Goal: Task Accomplishment & Management: Complete application form

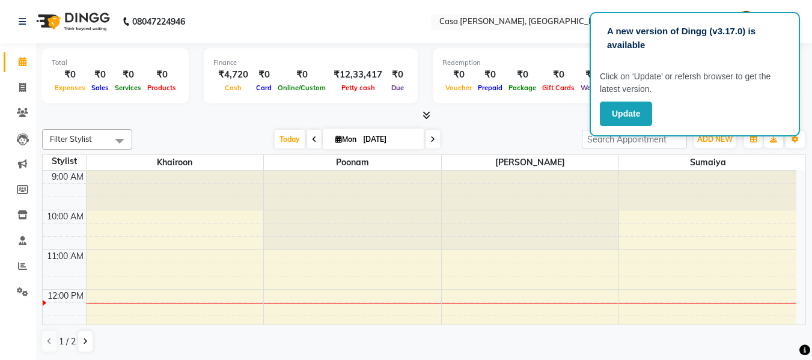
scroll to position [144, 0]
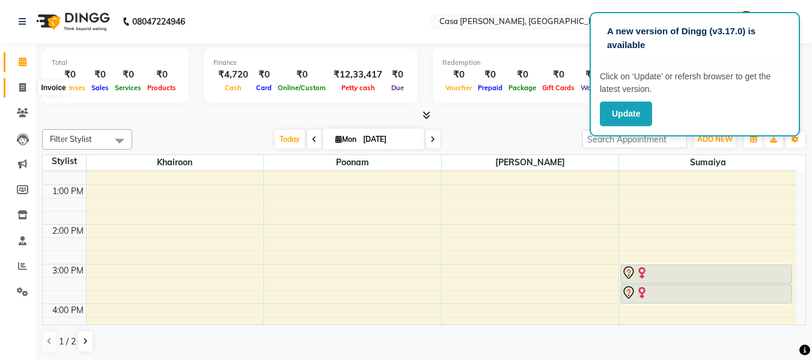
click at [19, 91] on icon at bounding box center [22, 87] width 7 height 9
select select "700"
select select "service"
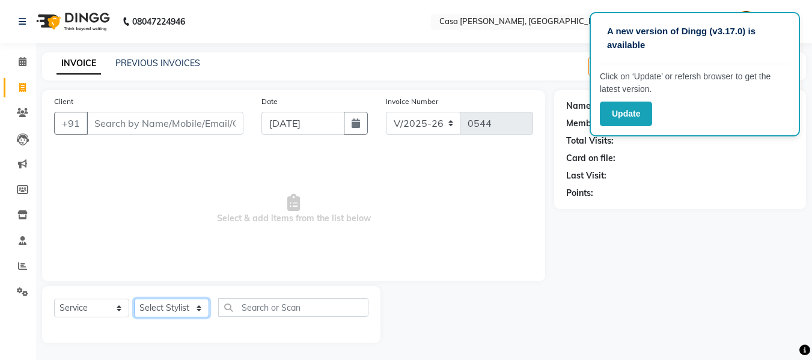
click at [168, 312] on select "Select Stylist Akash Khairoon Poonam Rekha [PERSON_NAME] [PERSON_NAME]" at bounding box center [171, 308] width 75 height 19
select select "10554"
click at [134, 299] on select "Select Stylist Akash Khairoon Poonam Rekha [PERSON_NAME] [PERSON_NAME]" at bounding box center [171, 308] width 75 height 19
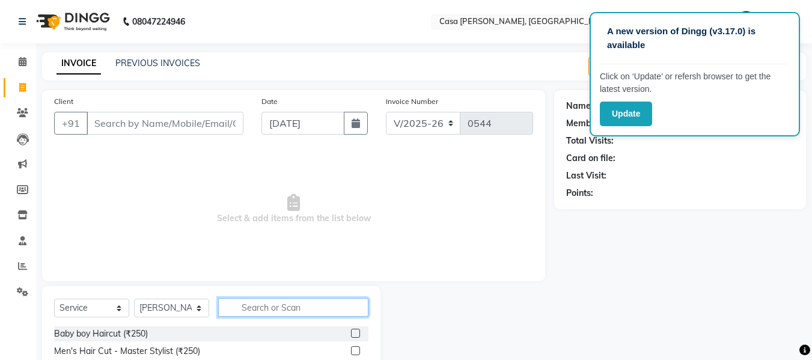
click at [252, 306] on input "text" at bounding box center [293, 307] width 150 height 19
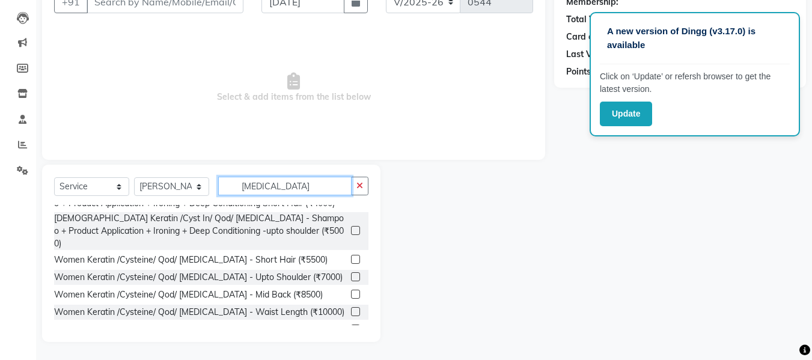
scroll to position [50, 0]
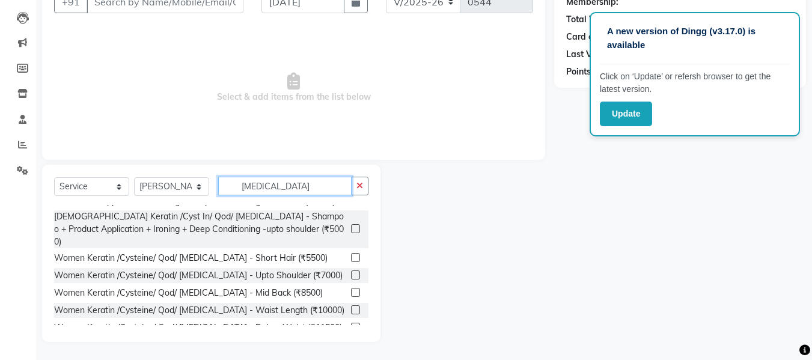
type input "[MEDICAL_DATA]"
click at [351, 253] on label at bounding box center [355, 257] width 9 height 9
click at [351, 254] on input "checkbox" at bounding box center [355, 258] width 8 height 8
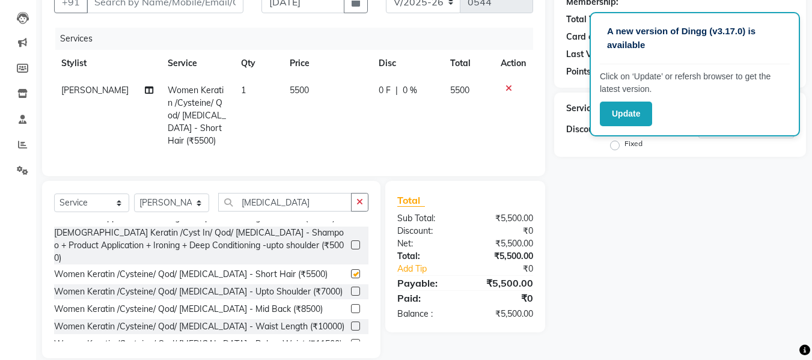
checkbox input "false"
click at [598, 183] on div "Name: Membership: Total Visits: Card on file: Last Visit: Points: Service Total…" at bounding box center [684, 163] width 261 height 389
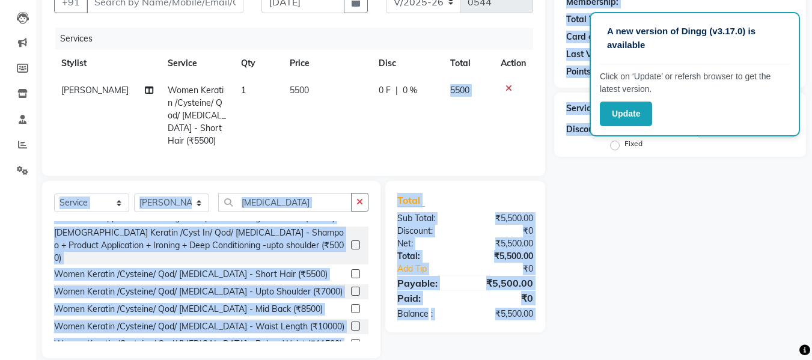
drag, startPoint x: 598, startPoint y: 183, endPoint x: 431, endPoint y: 98, distance: 187.6
click at [431, 98] on div "Client +91 Date [DATE] Invoice Number V/2025 V/[PHONE_NUMBER] Services Stylist …" at bounding box center [424, 163] width 782 height 389
click at [596, 198] on div "Name: Membership: Total Visits: Card on file: Last Visit: Points: Service Total…" at bounding box center [684, 163] width 261 height 389
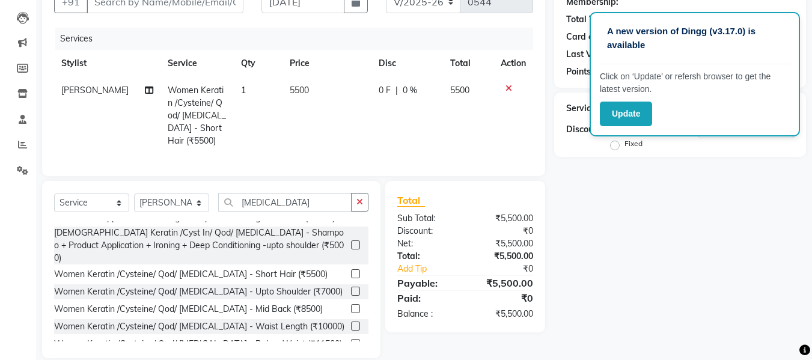
click at [403, 88] on span "0 %" at bounding box center [410, 90] width 14 height 13
select select "10554"
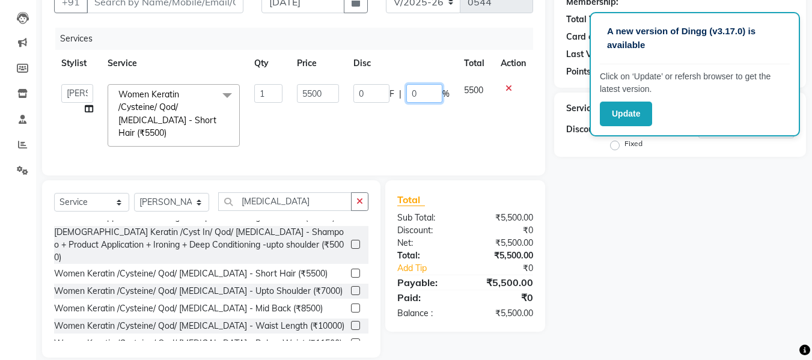
click at [418, 90] on input "0" at bounding box center [424, 93] width 36 height 19
type input "10"
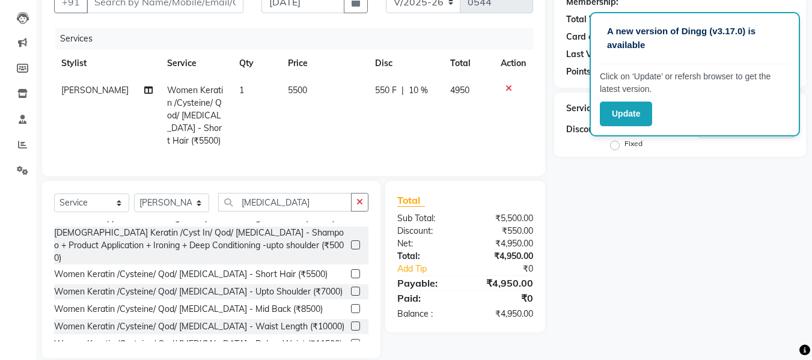
click at [587, 210] on div "Name: Membership: Total Visits: Card on file: Last Visit: Points: Service Total…" at bounding box center [684, 163] width 261 height 389
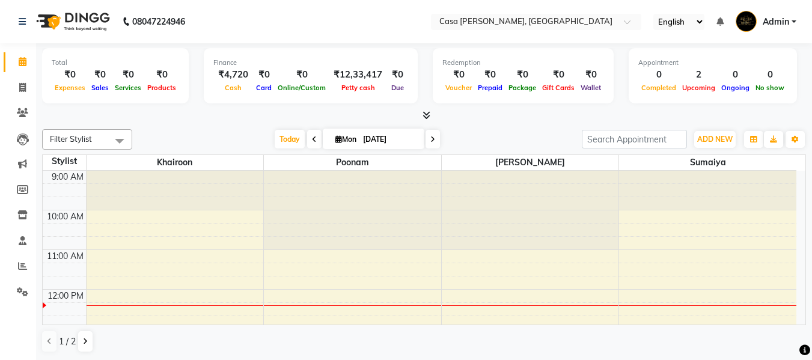
click at [337, 139] on icon at bounding box center [338, 139] width 7 height 8
select select "9"
select select "2025"
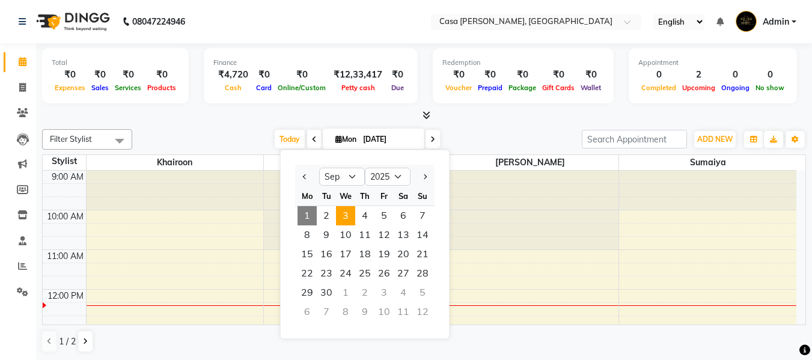
click at [348, 211] on span "3" at bounding box center [345, 215] width 19 height 19
type input "03-09-2025"
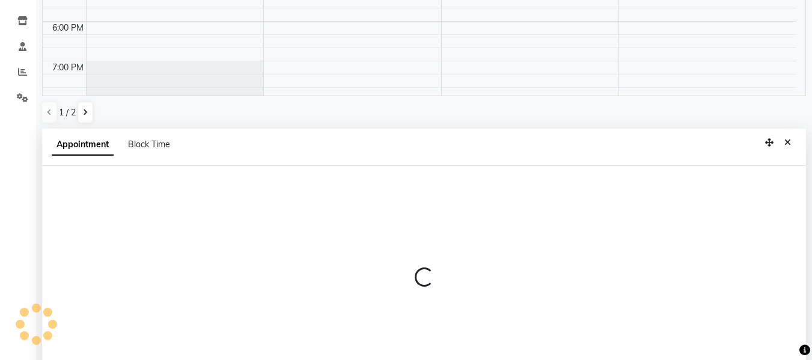
scroll to position [236, 0]
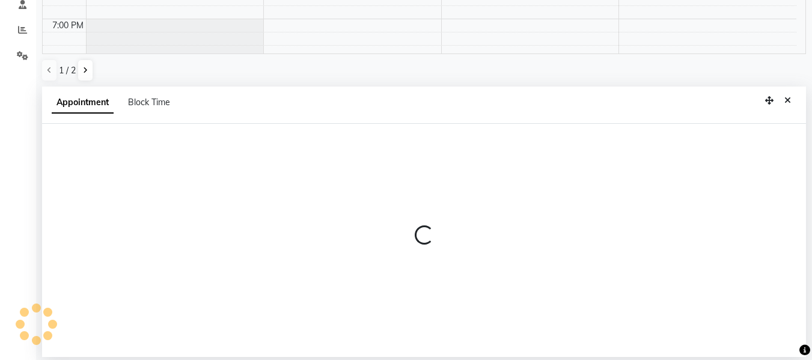
select select "10554"
select select "1020"
select select "tentative"
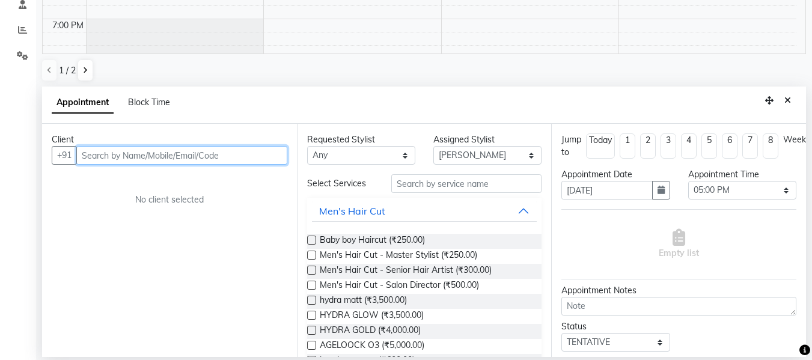
click at [182, 159] on input "text" at bounding box center [181, 155] width 211 height 19
click at [182, 155] on input "text" at bounding box center [181, 155] width 211 height 19
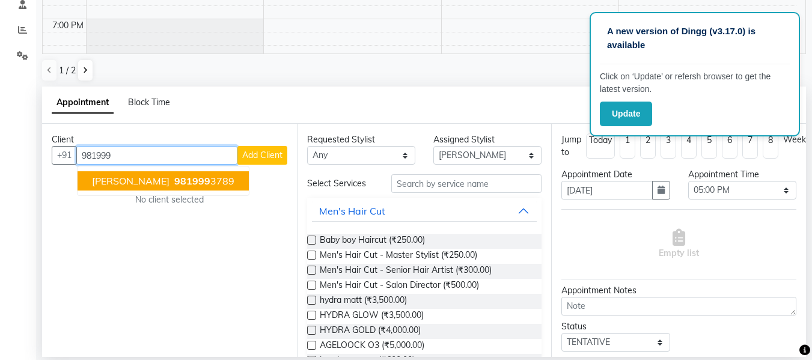
click at [172, 177] on ngb-highlight "981999 3789" at bounding box center [203, 181] width 63 height 12
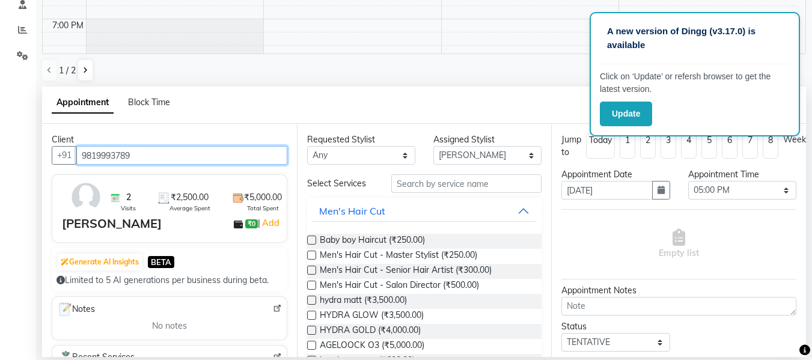
type input "9819993789"
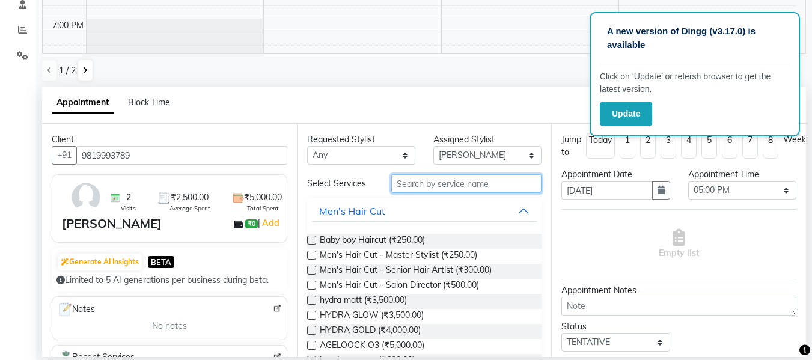
click at [416, 184] on input "text" at bounding box center [466, 183] width 150 height 19
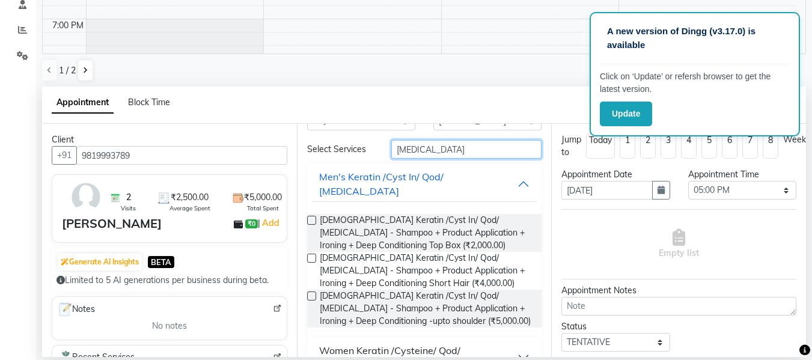
scroll to position [36, 0]
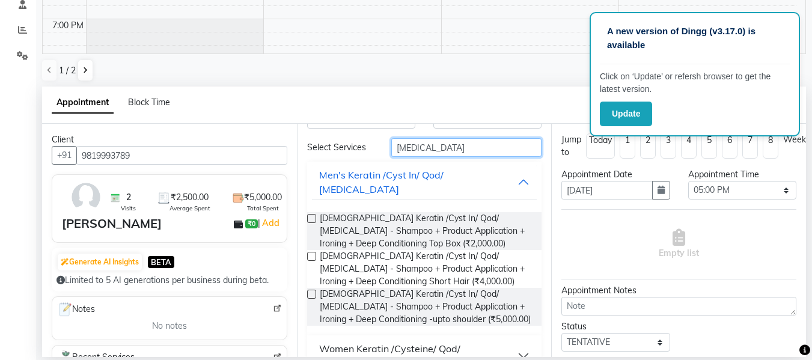
type input "[MEDICAL_DATA]"
click at [519, 338] on button "Women Keratin /Cysteine/ Qod/ Botox" at bounding box center [424, 356] width 225 height 36
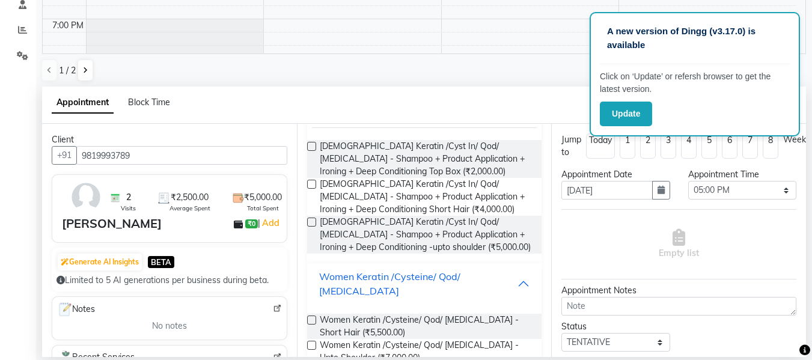
scroll to position [116, 0]
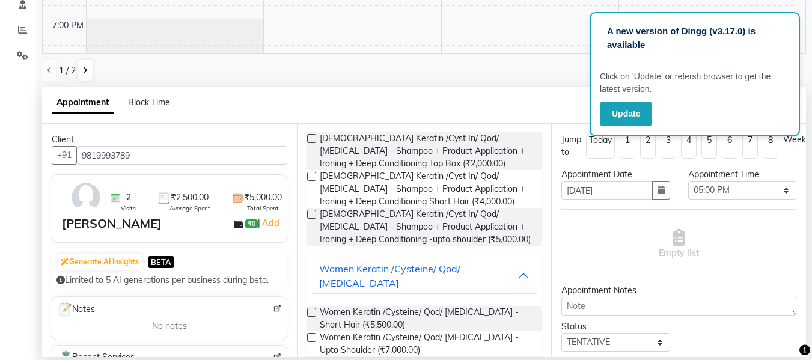
click at [310, 308] on label at bounding box center [311, 312] width 9 height 9
click at [310, 310] on input "checkbox" at bounding box center [311, 314] width 8 height 8
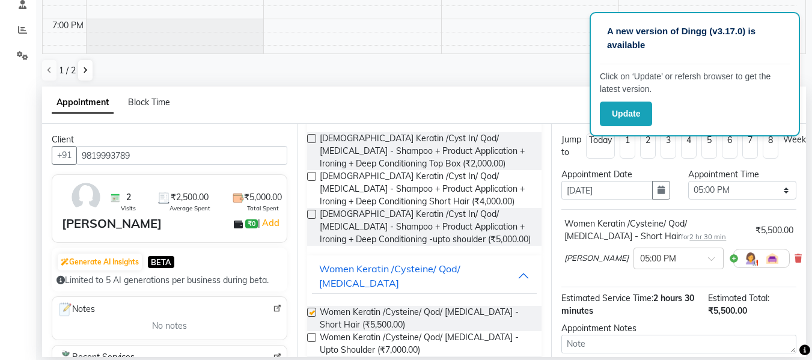
checkbox input "false"
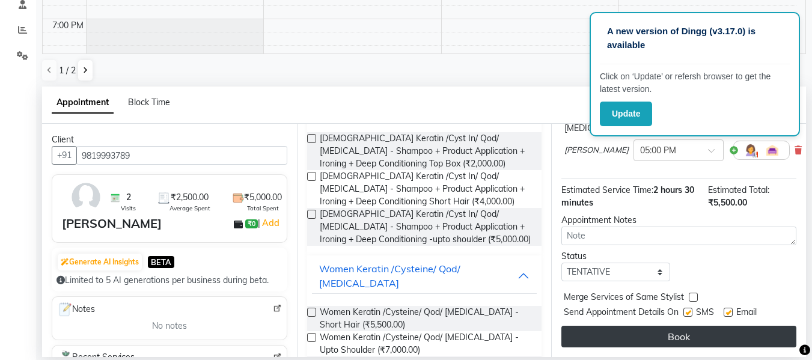
click at [756, 330] on button "Book" at bounding box center [678, 337] width 235 height 22
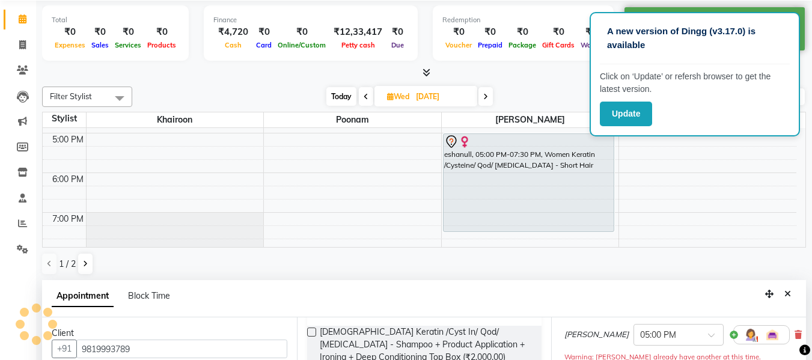
scroll to position [0, 0]
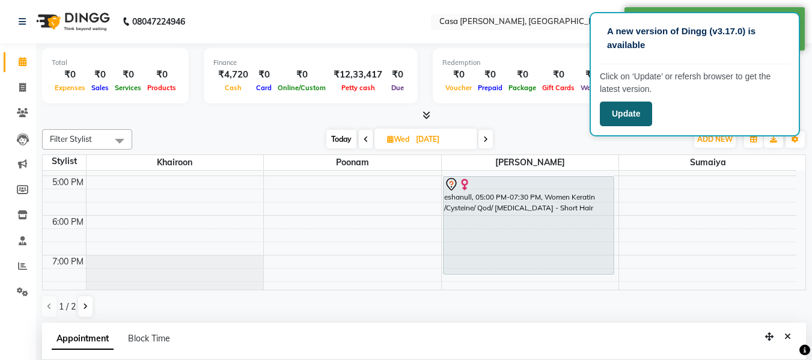
click at [618, 121] on button "Update" at bounding box center [626, 114] width 52 height 25
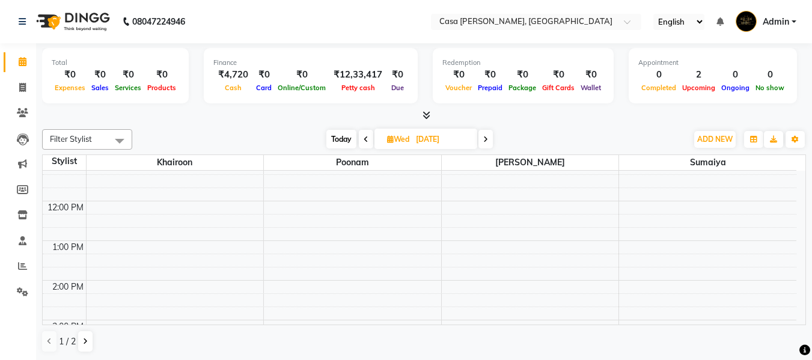
scroll to position [40, 0]
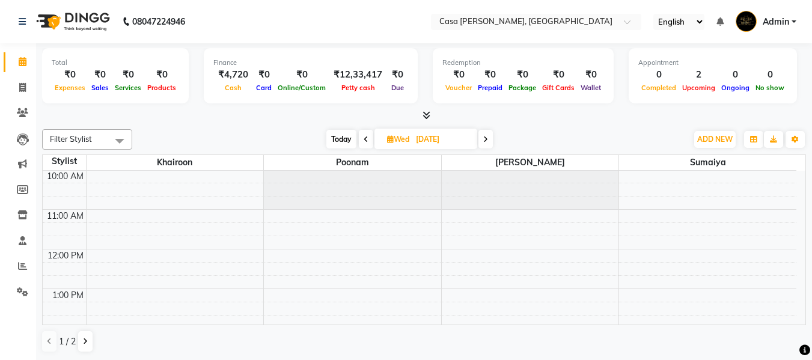
click at [394, 140] on span "Wed" at bounding box center [398, 139] width 28 height 9
select select "9"
select select "2025"
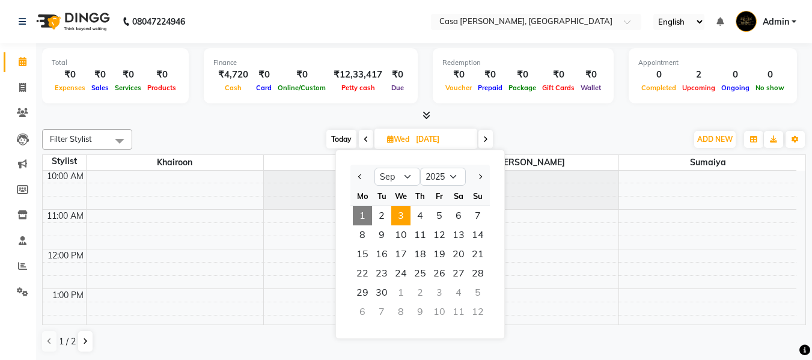
click at [369, 216] on span "1" at bounding box center [362, 215] width 19 height 19
type input "[DATE]"
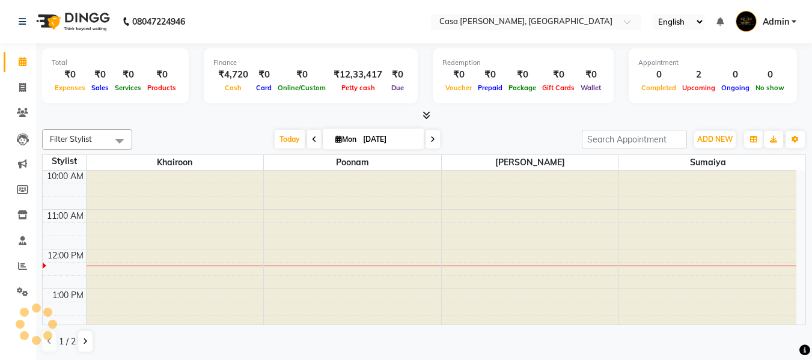
scroll to position [120, 0]
